Goal: Task Accomplishment & Management: Use online tool/utility

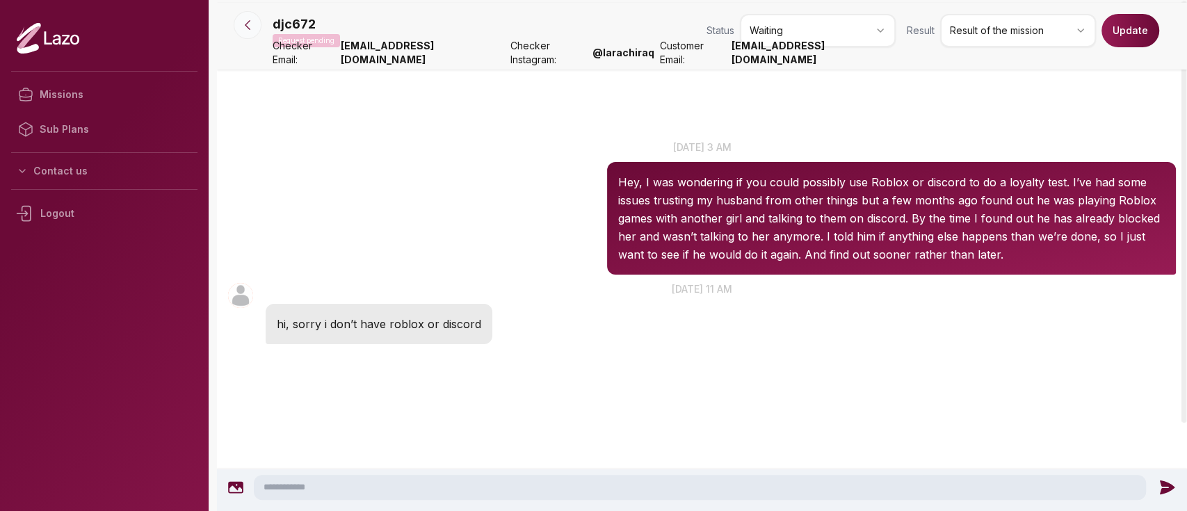
click at [238, 22] on button at bounding box center [248, 25] width 28 height 28
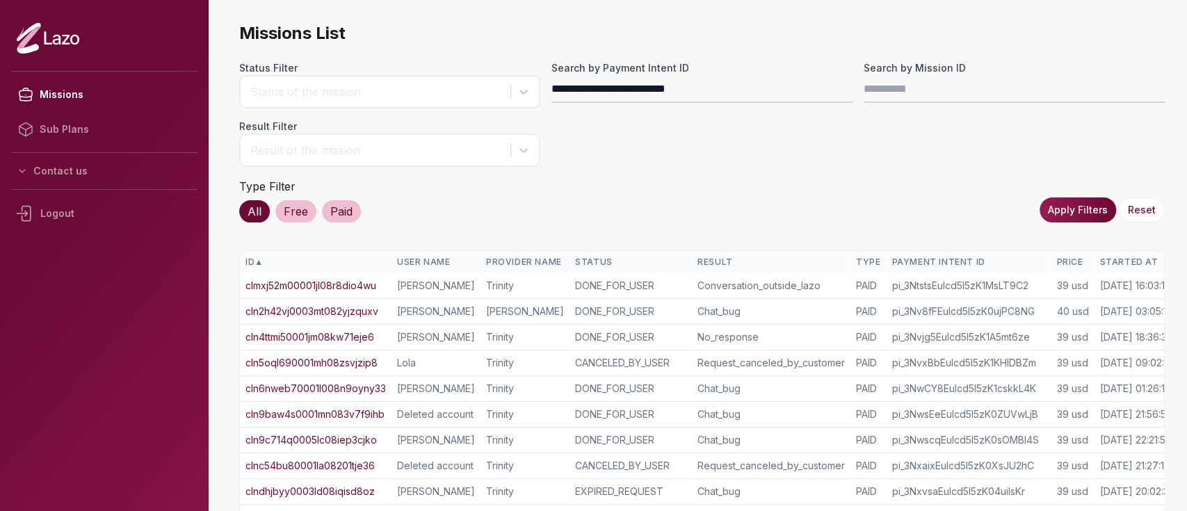
type input "**********"
click at [1066, 208] on button "Apply Filters" at bounding box center [1077, 209] width 76 height 25
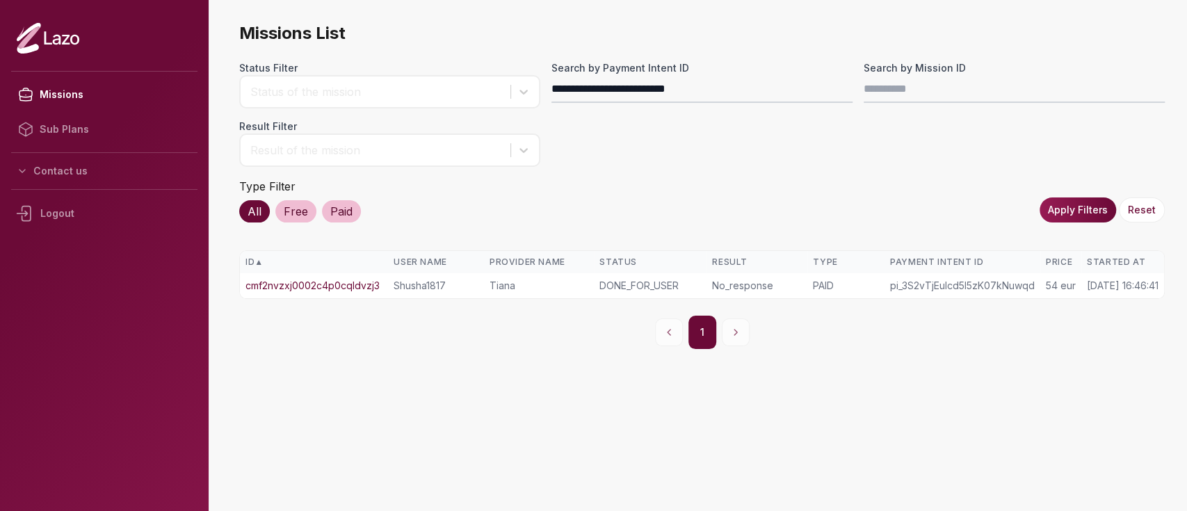
click at [325, 286] on link "cmf2nvzxj0002c4p0cqldvzj3" at bounding box center [312, 286] width 134 height 14
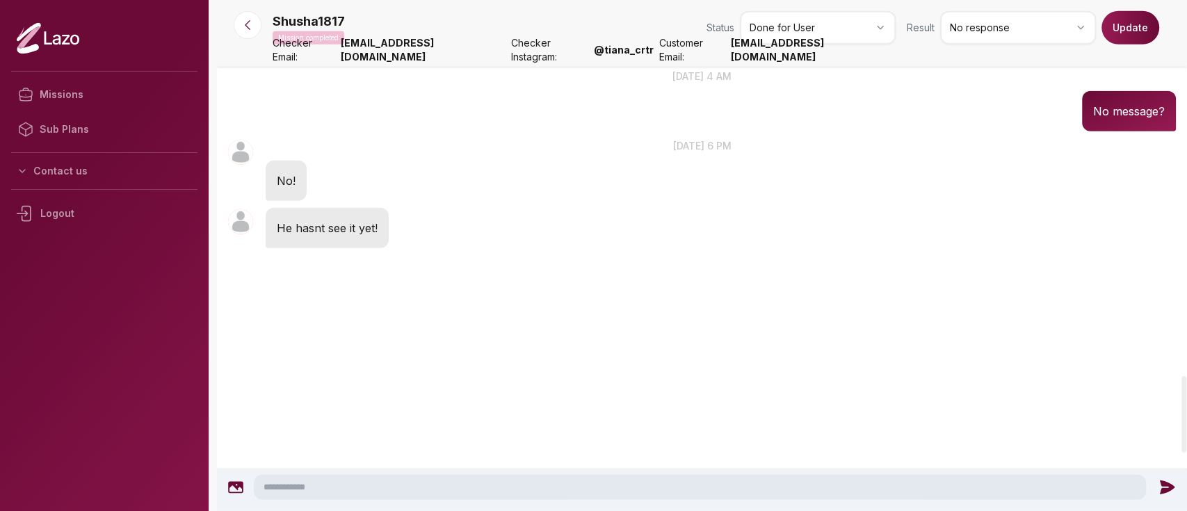
scroll to position [2429, 0]
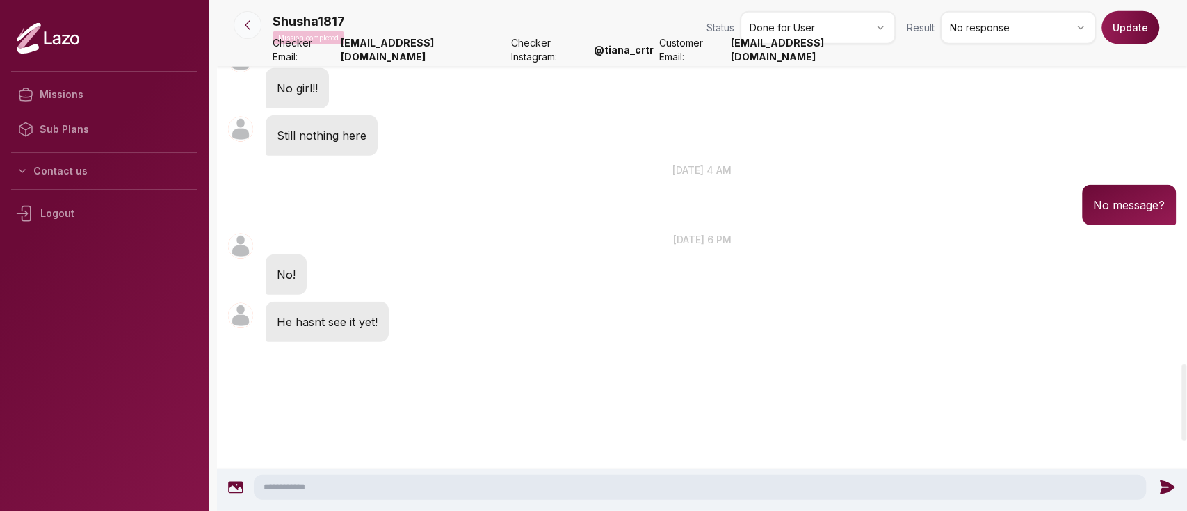
click at [247, 34] on button at bounding box center [248, 25] width 28 height 28
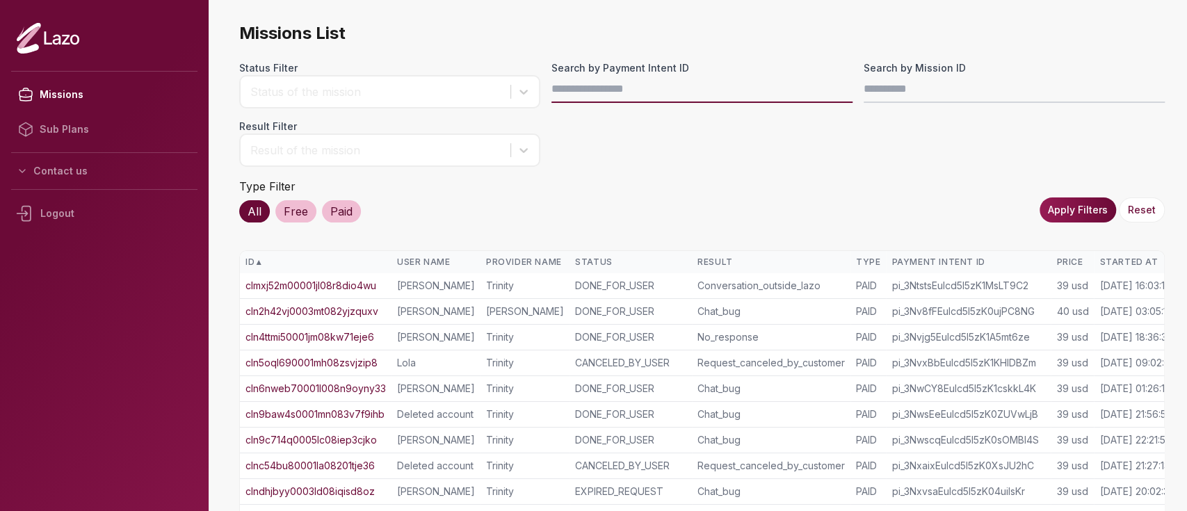
click at [640, 95] on input "Search by Payment Intent ID" at bounding box center [701, 89] width 301 height 28
paste input "**********"
type input "**********"
click at [1091, 208] on button "Apply Filters" at bounding box center [1077, 209] width 76 height 25
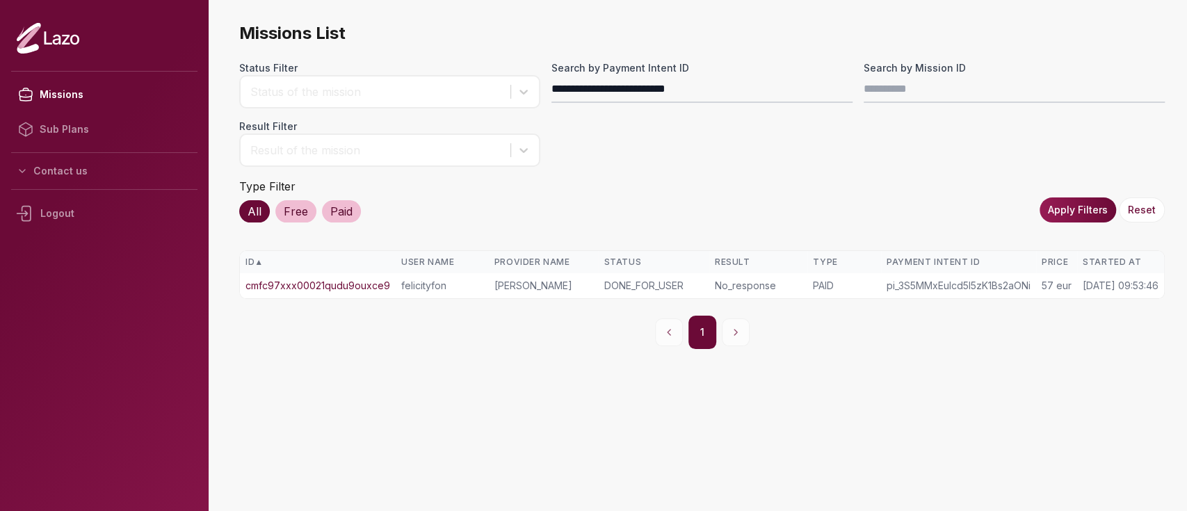
click at [365, 287] on link "cmfc97xxx00021qudu9ouxce9" at bounding box center [317, 286] width 145 height 14
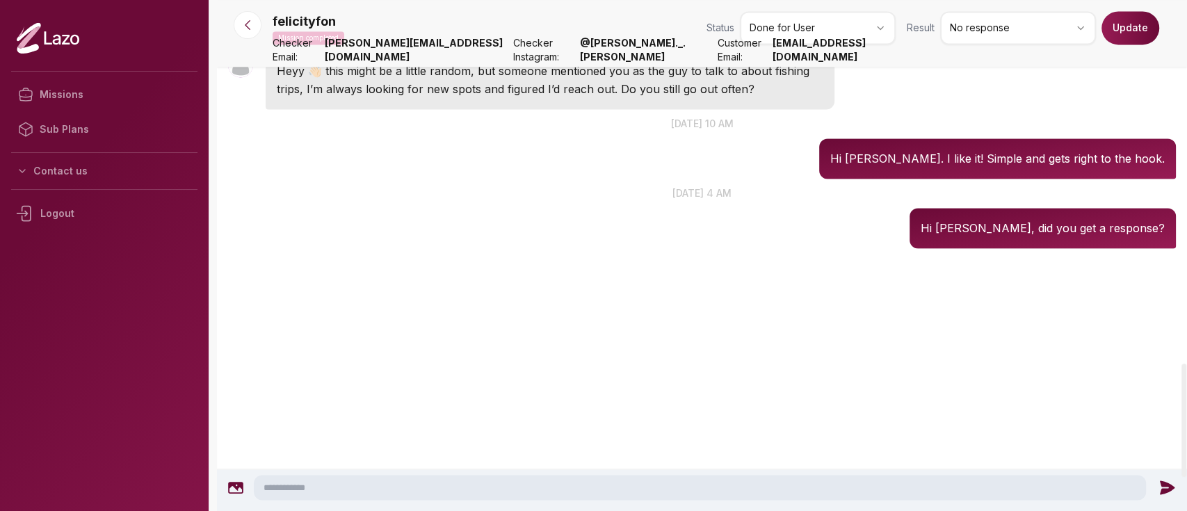
click at [595, 200] on p "26 sept. at 4 am" at bounding box center [702, 193] width 970 height 15
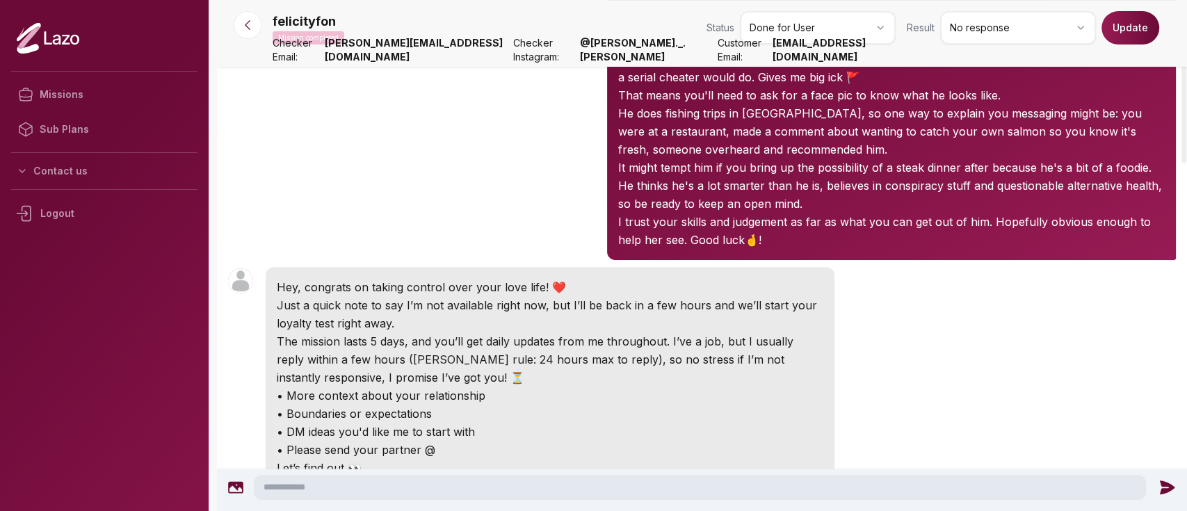
scroll to position [196, 0]
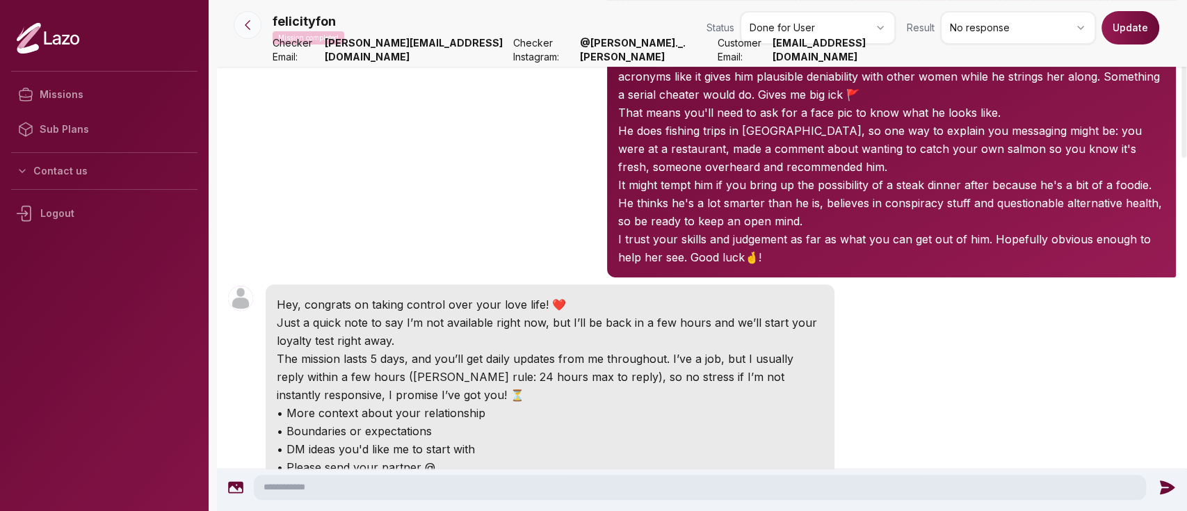
click at [250, 31] on icon at bounding box center [248, 25] width 14 height 14
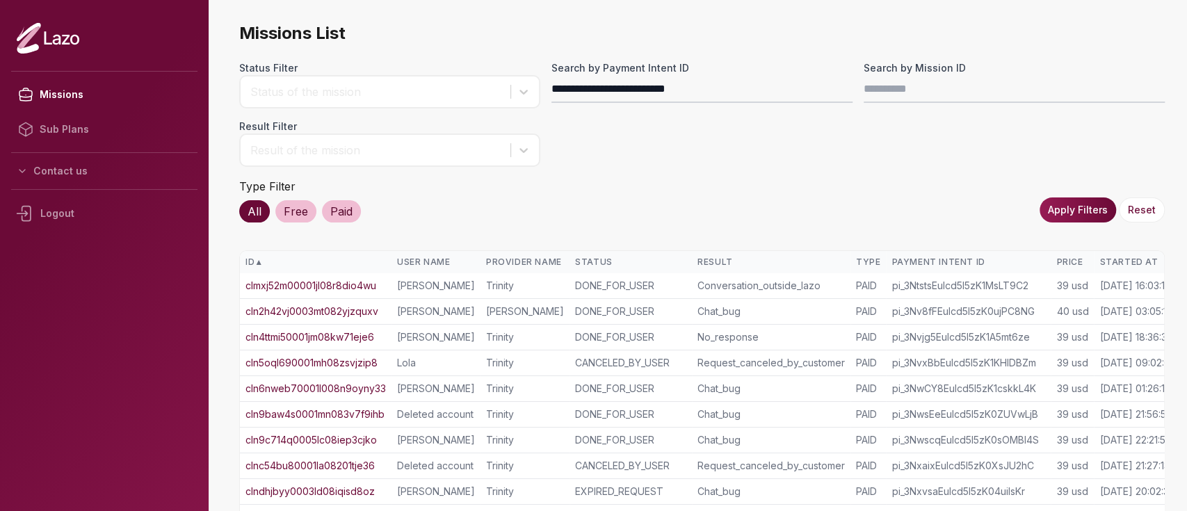
type input "**********"
click at [1051, 212] on button "Apply Filters" at bounding box center [1077, 209] width 76 height 25
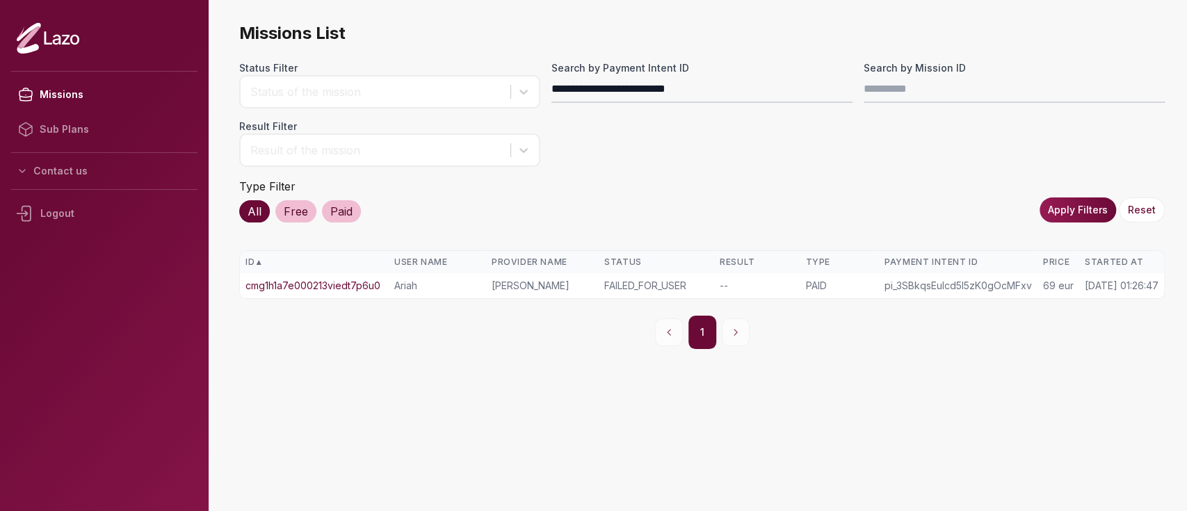
click at [325, 279] on link "cmg1h1a7e000213viedt7p6u0" at bounding box center [312, 286] width 135 height 14
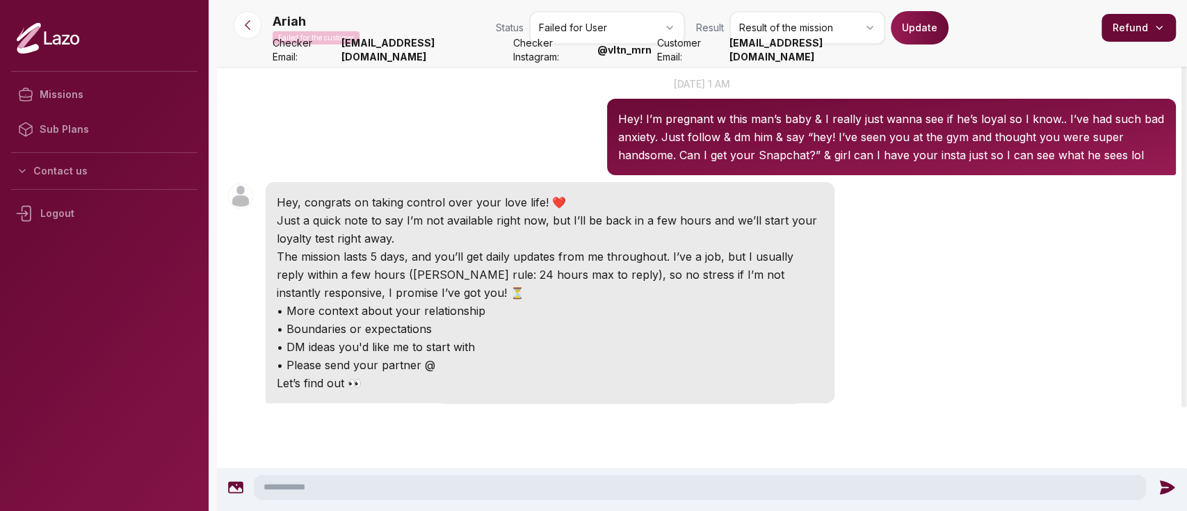
scroll to position [70, 0]
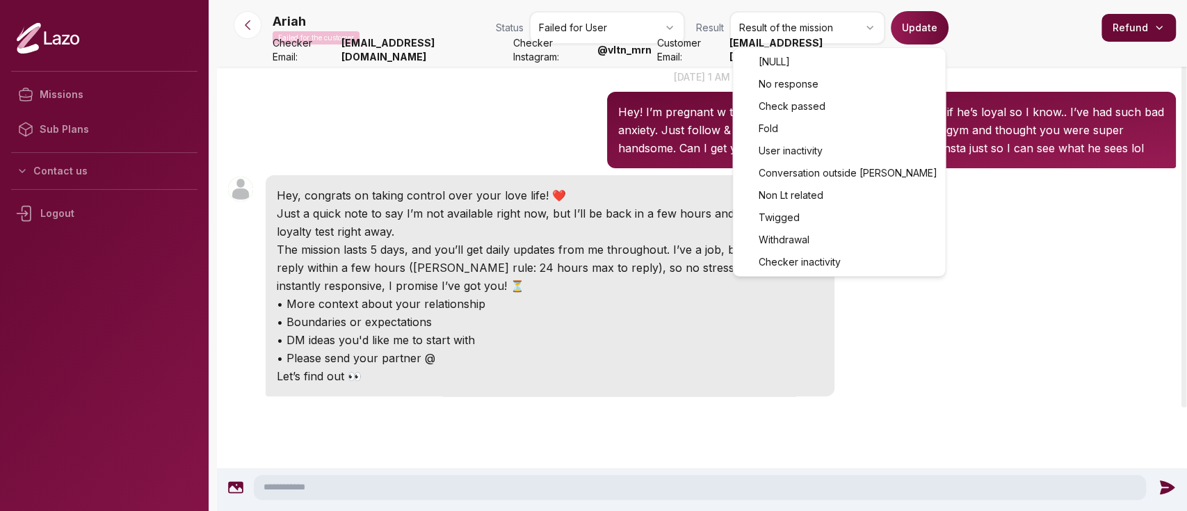
click at [778, 21] on html "Missions Sub Plans Contact us Logout Ariah Failed for the customer Status Faile…" at bounding box center [593, 255] width 1187 height 511
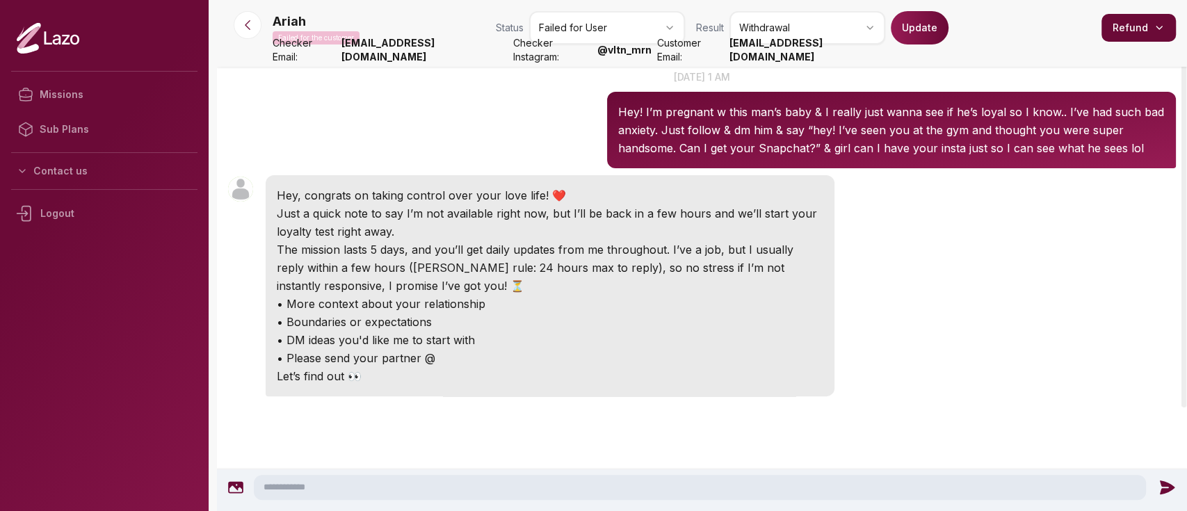
click at [924, 29] on button "Update" at bounding box center [919, 27] width 58 height 33
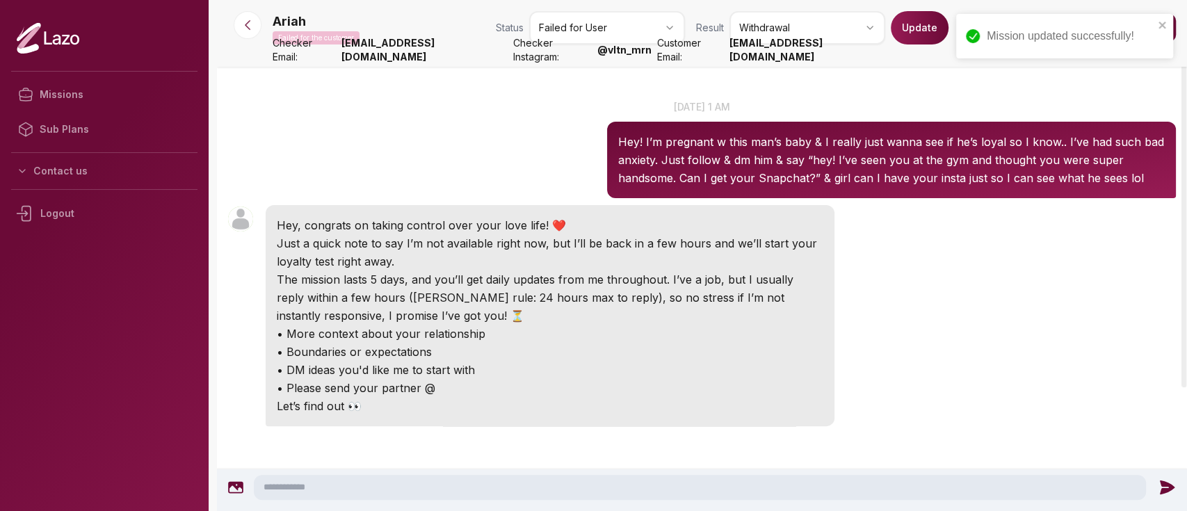
scroll to position [39, 0]
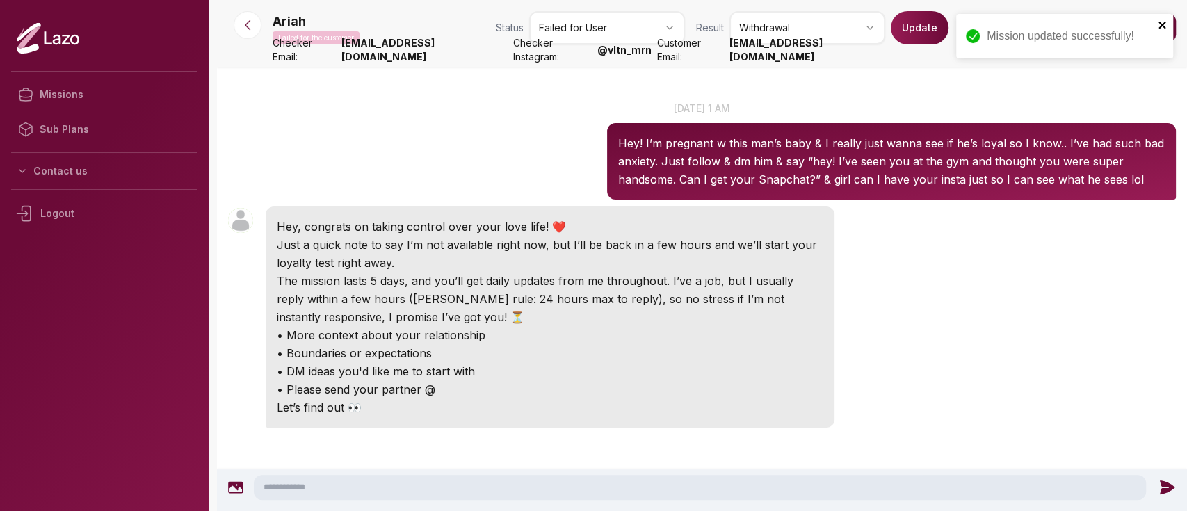
click at [1166, 23] on icon "close" at bounding box center [1162, 24] width 10 height 11
click at [778, 54] on strong "ariahcharlie@yahoo.com" at bounding box center [812, 50] width 166 height 28
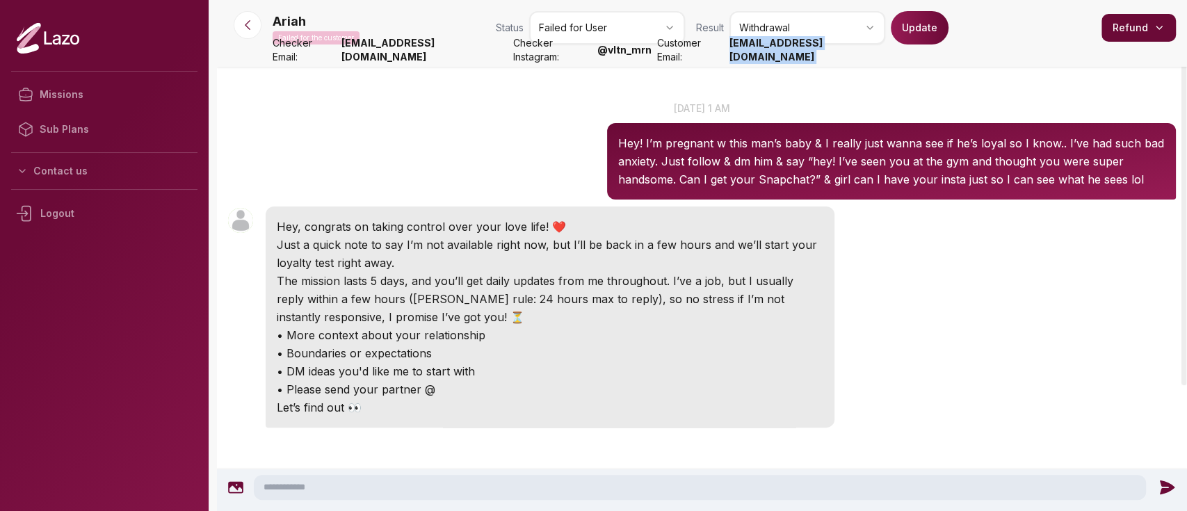
click at [778, 54] on strong "ariahcharlie@yahoo.com" at bounding box center [812, 50] width 166 height 28
